Goal: Task Accomplishment & Management: Use online tool/utility

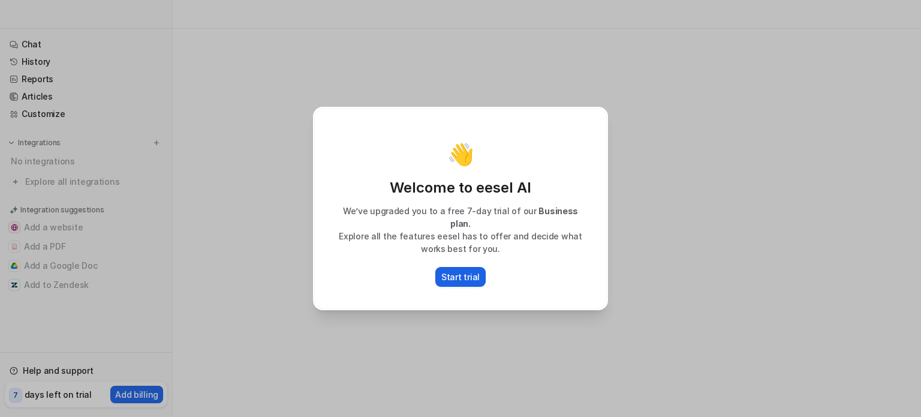
click at [458, 275] on p "Start trial" at bounding box center [460, 276] width 38 height 13
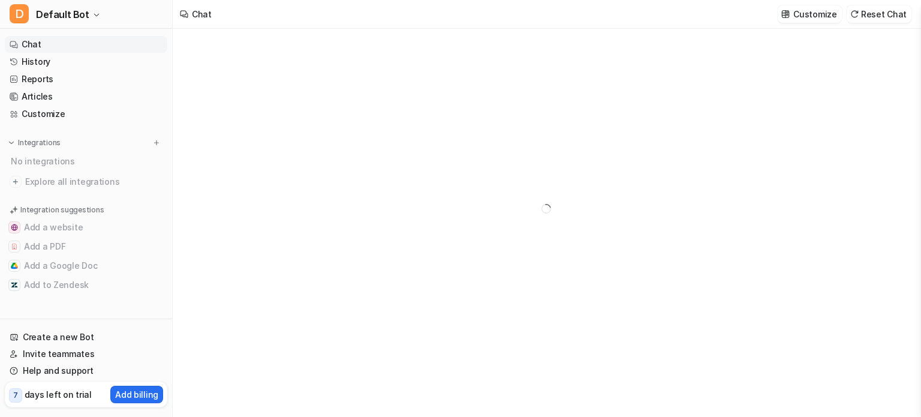
type textarea "**********"
